Goal: Task Accomplishment & Management: Manage account settings

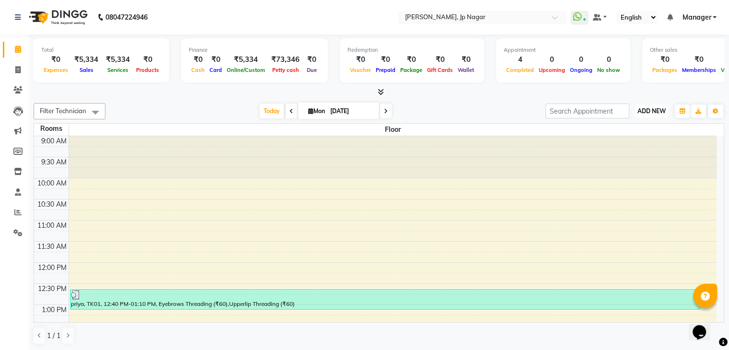
click at [648, 108] on span "ADD NEW" at bounding box center [652, 110] width 28 height 7
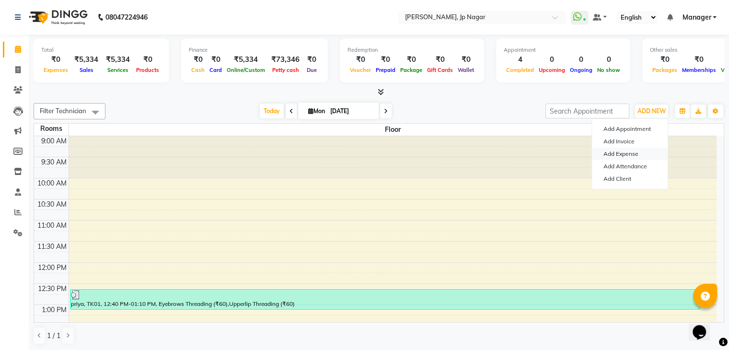
click at [633, 152] on link "Add Expense" at bounding box center [630, 154] width 76 height 12
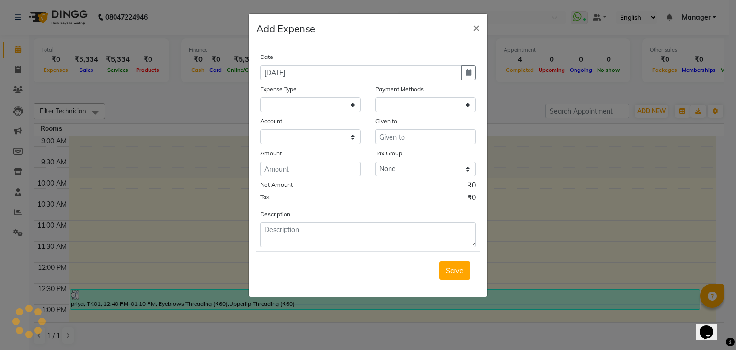
select select
select select "1"
select select "5313"
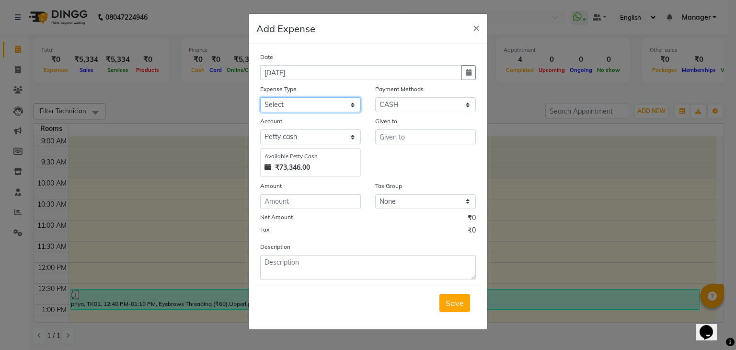
click at [328, 110] on select "Select acetone Advance Salary bank deposite BBMP Beauty products Bed charges BI…" at bounding box center [310, 104] width 101 height 15
click at [311, 111] on select "Select acetone Advance Salary bank deposite BBMP Beauty products Bed charges BI…" at bounding box center [310, 104] width 101 height 15
select select "10639"
click at [260, 98] on select "Select acetone Advance Salary bank deposite BBMP Beauty products Bed charges BI…" at bounding box center [310, 104] width 101 height 15
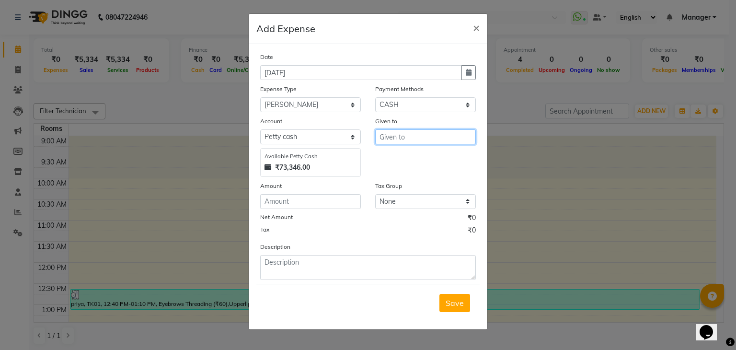
click at [395, 134] on input "text" at bounding box center [425, 136] width 101 height 15
type input "[PERSON_NAME]"
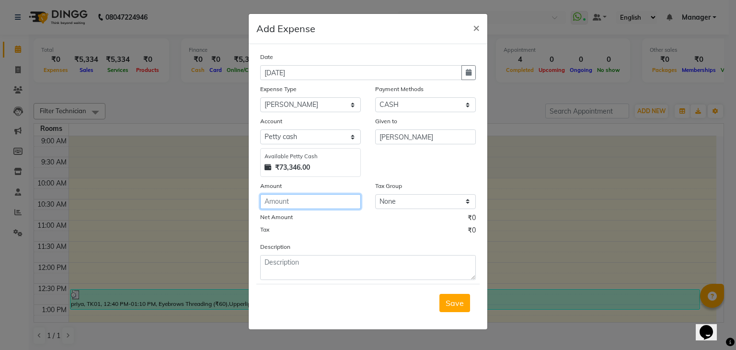
click at [292, 207] on input "number" at bounding box center [310, 201] width 101 height 15
type input "187"
click at [458, 308] on span "Save" at bounding box center [455, 303] width 18 height 10
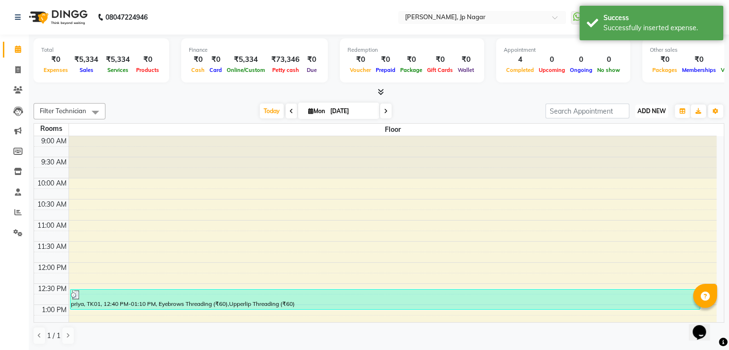
click at [639, 111] on span "ADD NEW" at bounding box center [652, 110] width 28 height 7
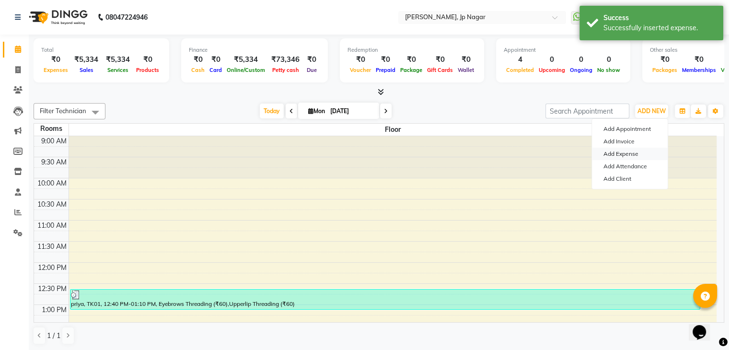
click at [630, 149] on link "Add Expense" at bounding box center [630, 154] width 76 height 12
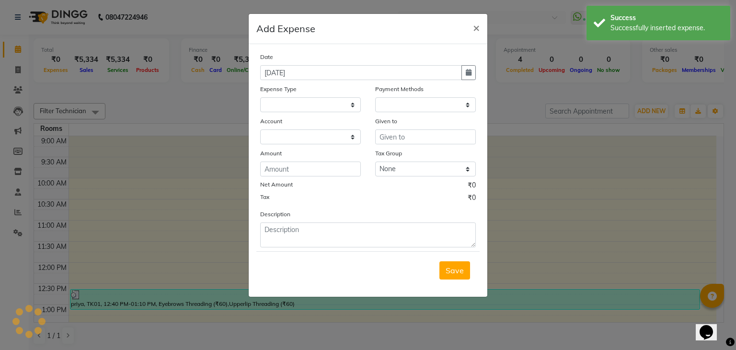
select select "1"
select select "5313"
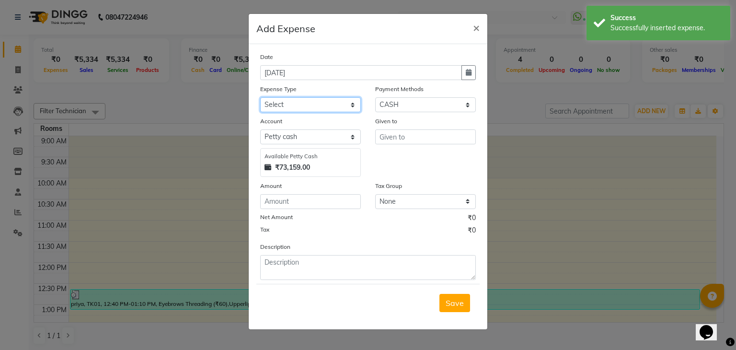
click at [313, 111] on select "Select acetone Advance Salary bank deposite BBMP Beauty products Bed charges BI…" at bounding box center [310, 104] width 101 height 15
select select "21438"
click at [260, 98] on select "Select acetone Advance Salary bank deposite BBMP Beauty products Bed charges BI…" at bounding box center [310, 104] width 101 height 15
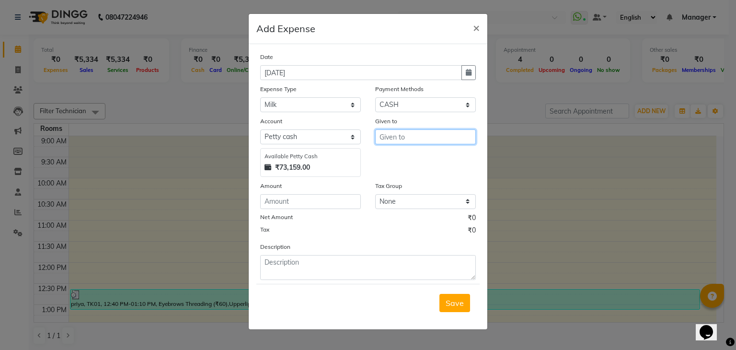
click at [389, 137] on input "text" at bounding box center [425, 136] width 101 height 15
type input "[PERSON_NAME]"
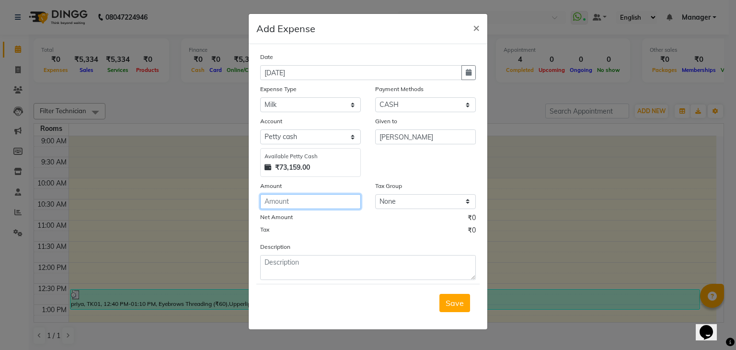
click at [312, 198] on input "number" at bounding box center [310, 201] width 101 height 15
type input "110"
click at [462, 309] on button "Save" at bounding box center [455, 303] width 31 height 18
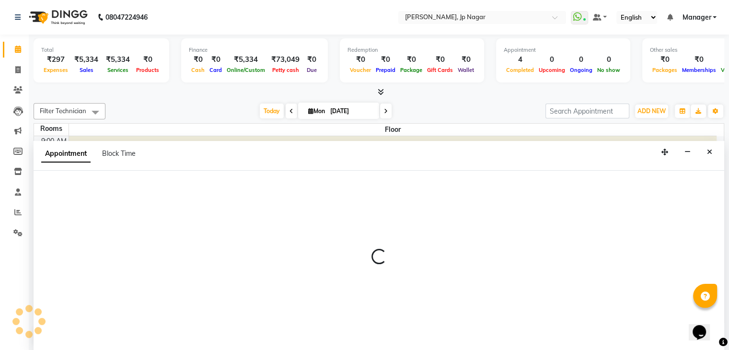
scroll to position [0, 0]
select select "tentative"
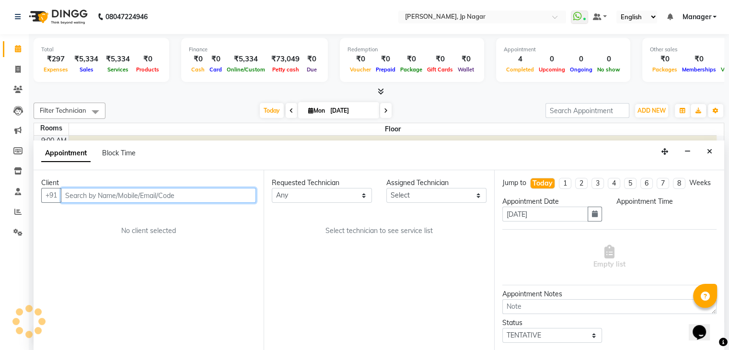
select select "675"
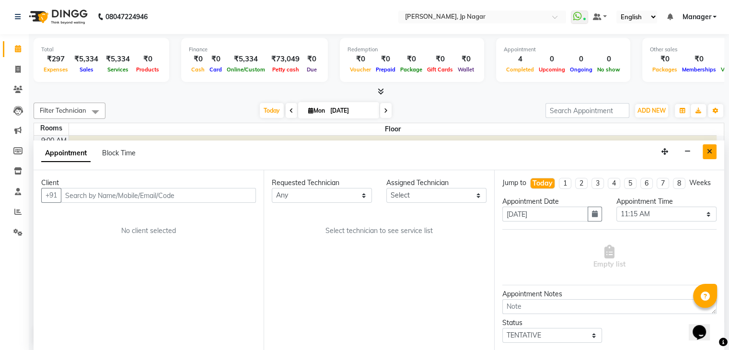
click at [709, 152] on icon "Close" at bounding box center [709, 151] width 5 height 7
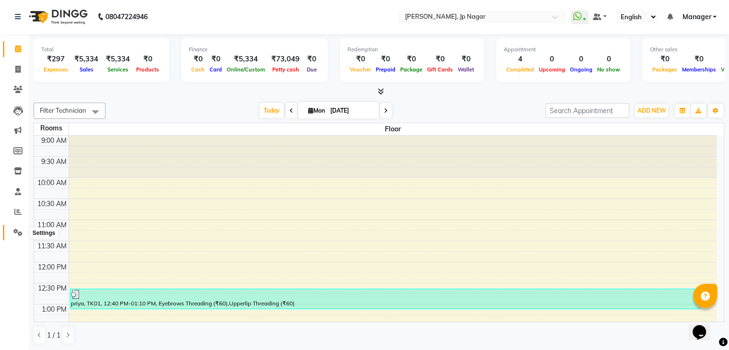
click at [13, 232] on icon at bounding box center [17, 232] width 9 height 7
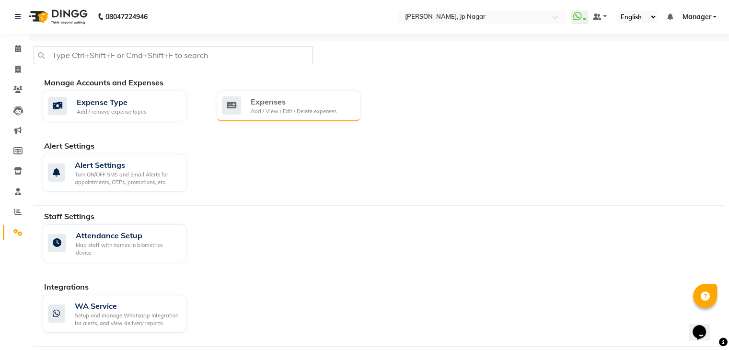
click at [277, 112] on div "Add / View / Edit / Delete expenses" at bounding box center [294, 111] width 86 height 8
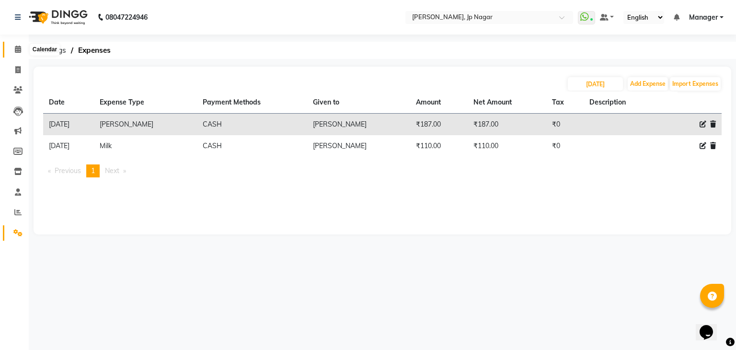
click at [20, 49] on icon at bounding box center [18, 49] width 6 height 7
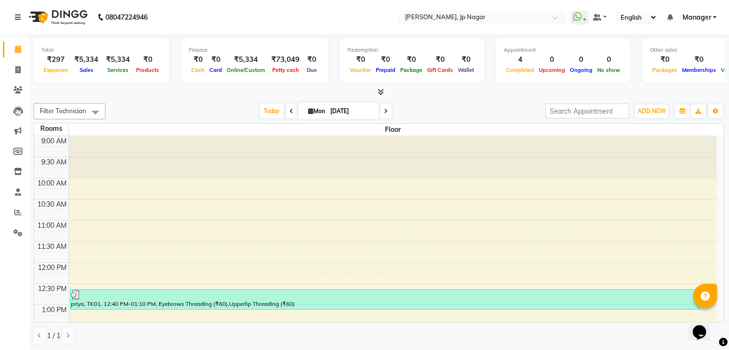
click at [383, 91] on icon at bounding box center [381, 91] width 6 height 7
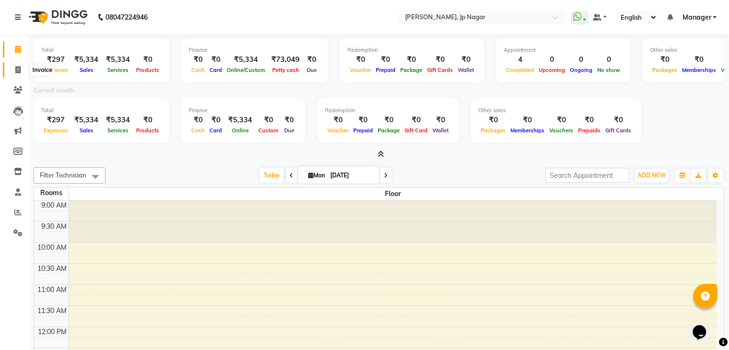
click at [20, 68] on icon at bounding box center [17, 69] width 5 height 7
select select "service"
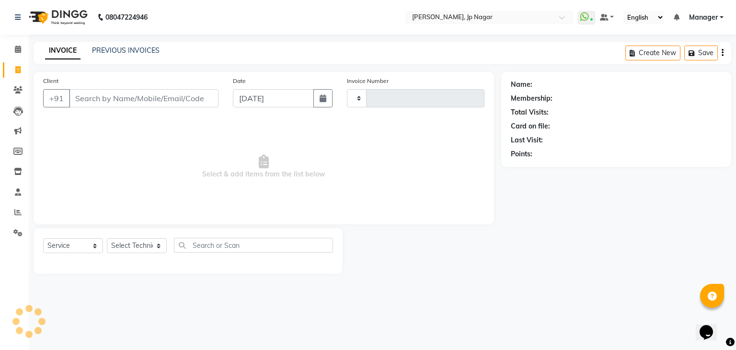
type input "0882"
select select "6318"
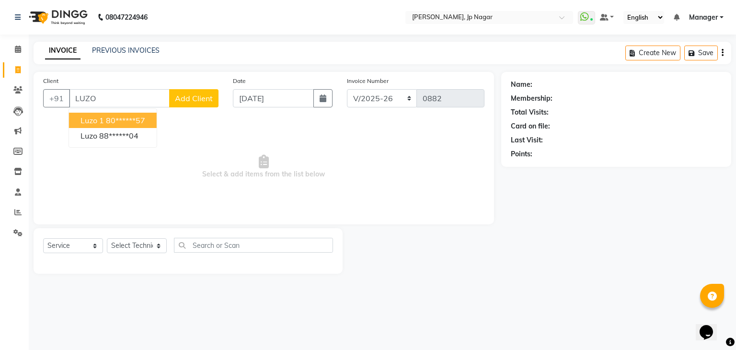
click at [95, 122] on span "Luzo 1" at bounding box center [92, 121] width 23 height 10
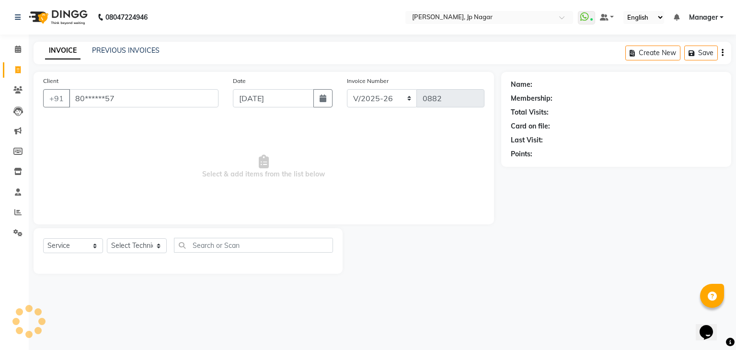
type input "80******57"
select select "1: Object"
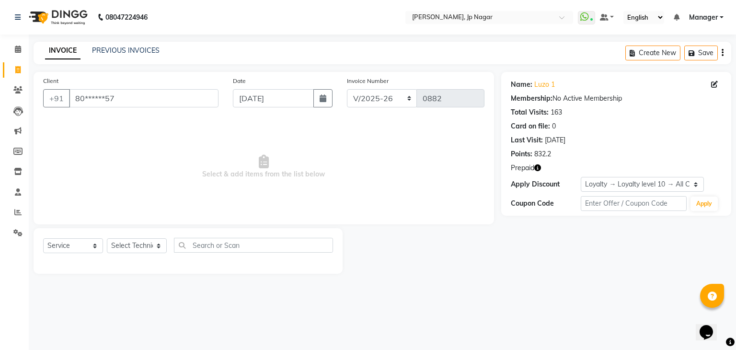
click at [538, 172] on button "button" at bounding box center [537, 168] width 7 height 10
click at [16, 49] on icon at bounding box center [18, 49] width 6 height 7
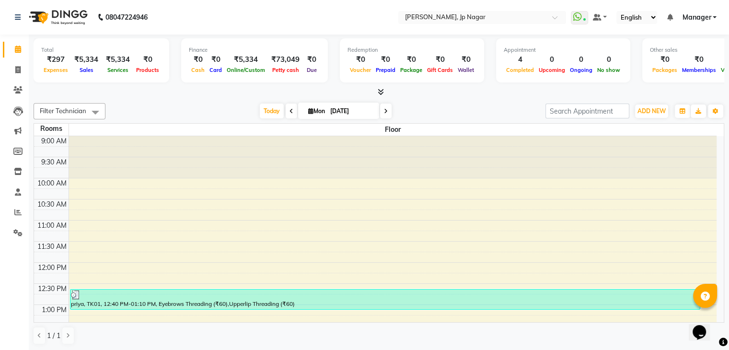
click at [385, 90] on div at bounding box center [379, 92] width 691 height 10
click at [379, 91] on icon at bounding box center [381, 91] width 6 height 7
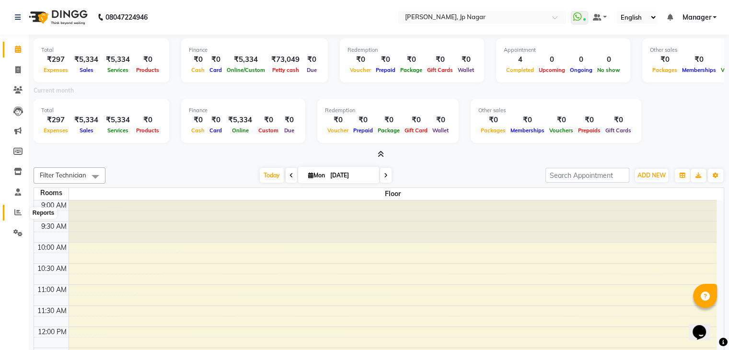
click at [20, 211] on icon at bounding box center [17, 212] width 7 height 7
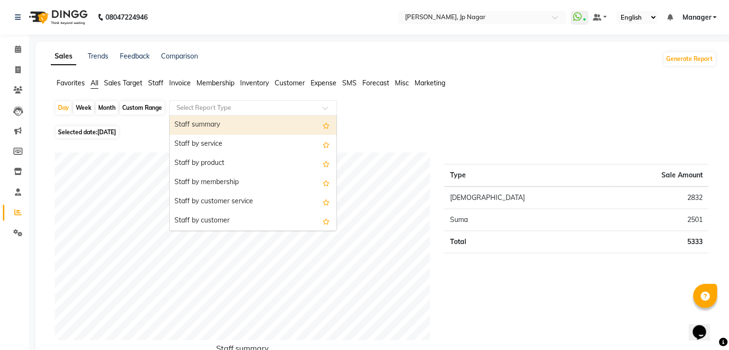
click at [213, 108] on input "text" at bounding box center [243, 108] width 138 height 10
click at [215, 121] on div "Staff summary" at bounding box center [253, 125] width 167 height 19
select select "csv"
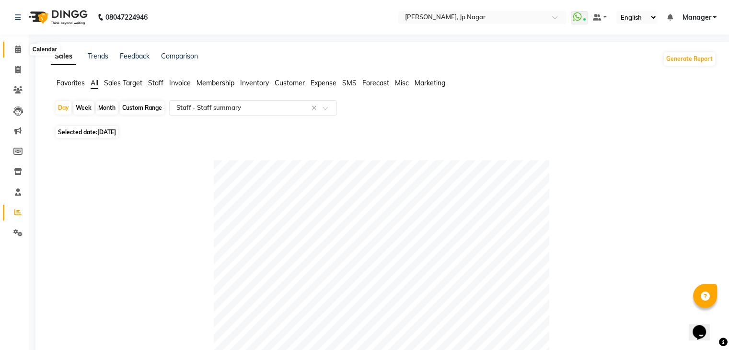
click at [16, 50] on icon at bounding box center [18, 49] width 6 height 7
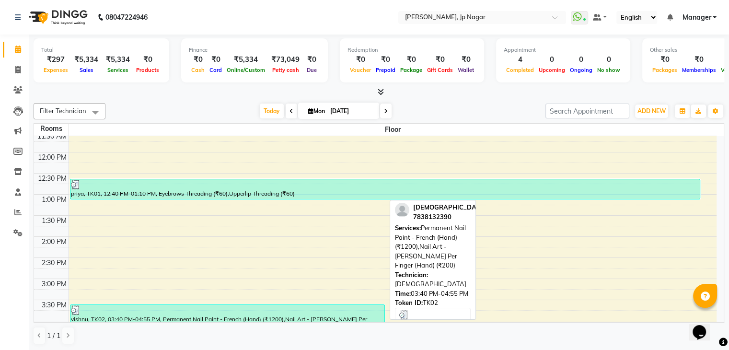
scroll to position [103, 0]
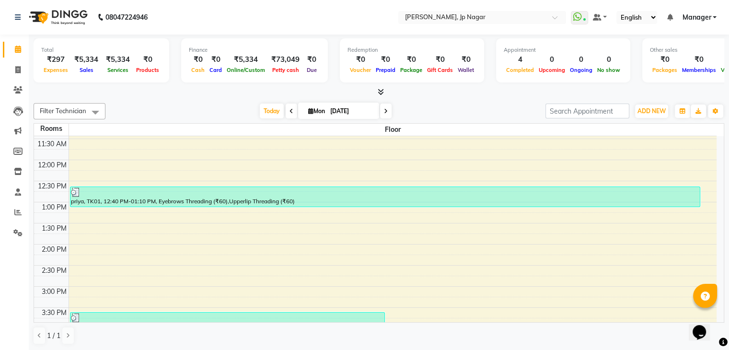
click at [382, 94] on icon at bounding box center [381, 91] width 6 height 7
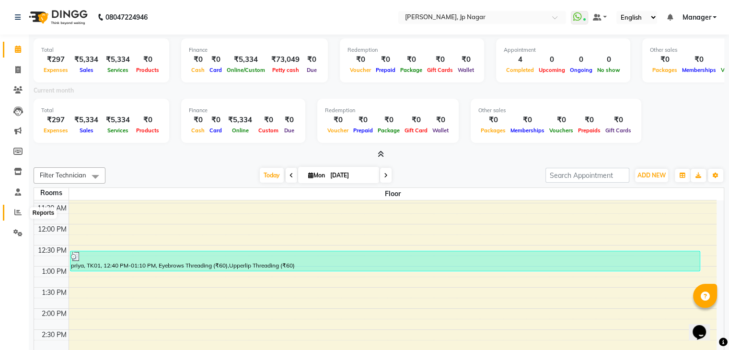
click at [15, 210] on icon at bounding box center [17, 212] width 7 height 7
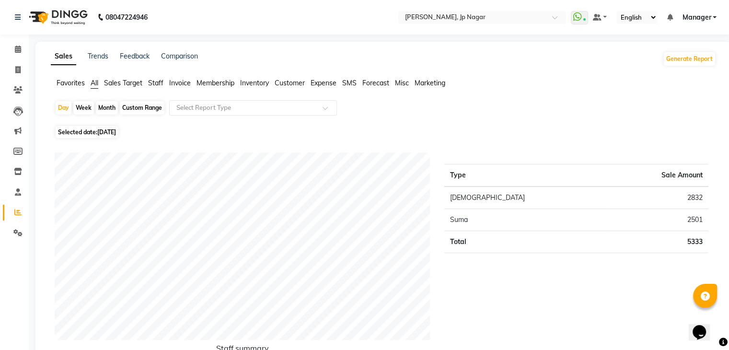
click at [151, 79] on span "Staff" at bounding box center [155, 83] width 15 height 9
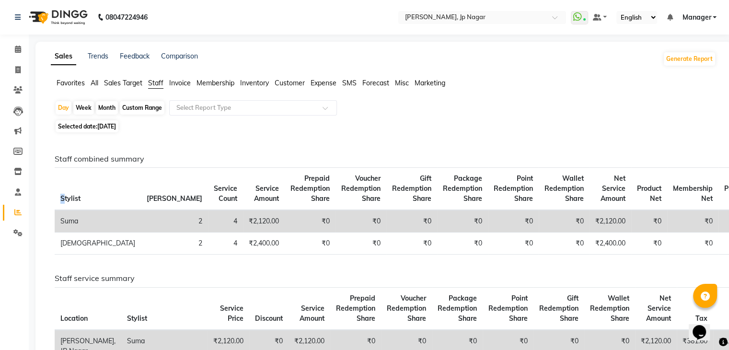
drag, startPoint x: 64, startPoint y: 171, endPoint x: 736, endPoint y: 255, distance: 676.9
click at [729, 255] on html "08047224946 Select Location × Nailashes, Jp Nagar WhatsApp Status ✕ Status: Con…" at bounding box center [364, 175] width 729 height 350
copy thead "S"
click at [21, 49] on span at bounding box center [18, 49] width 17 height 11
